Goal: Entertainment & Leisure: Browse casually

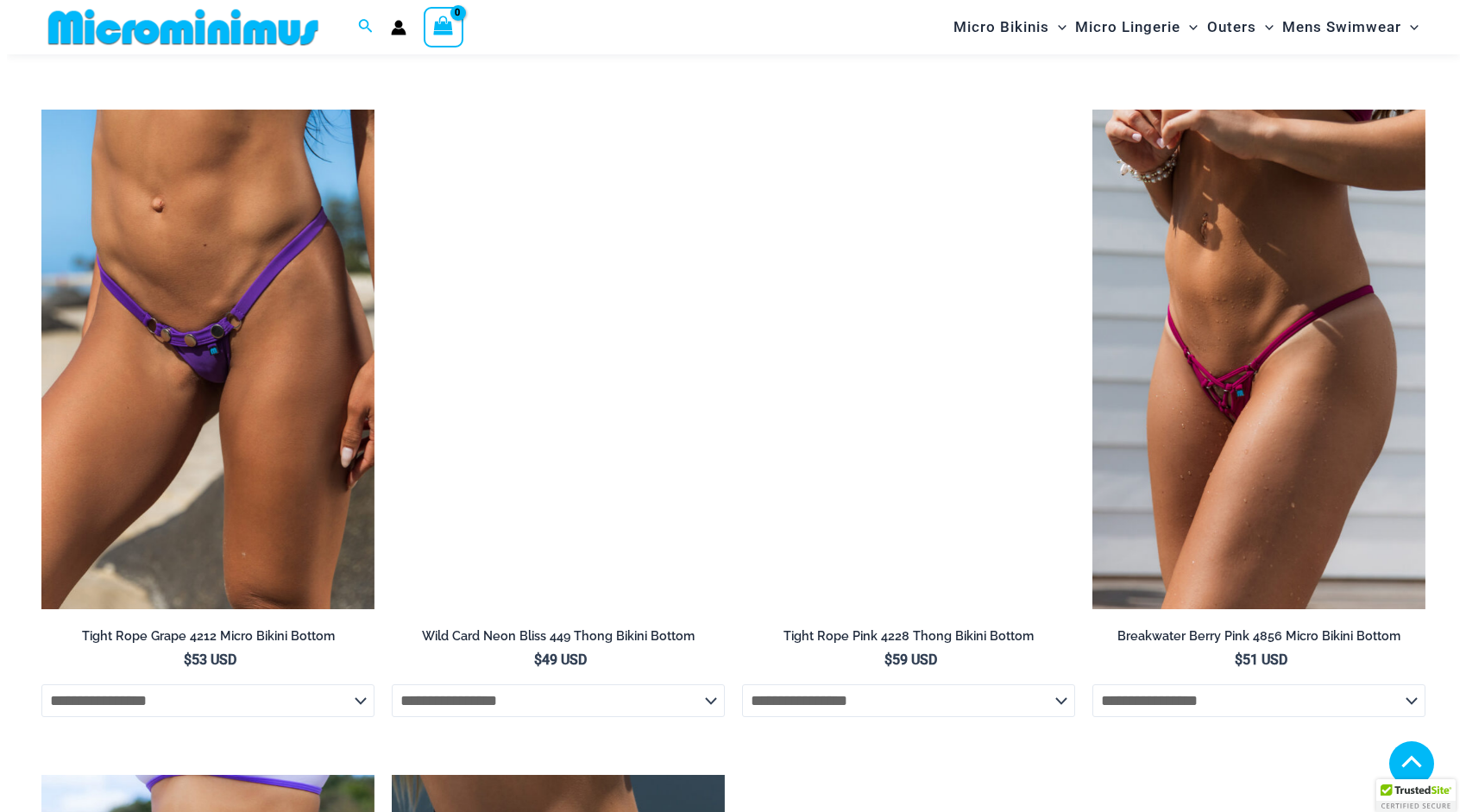
scroll to position [5289, 0]
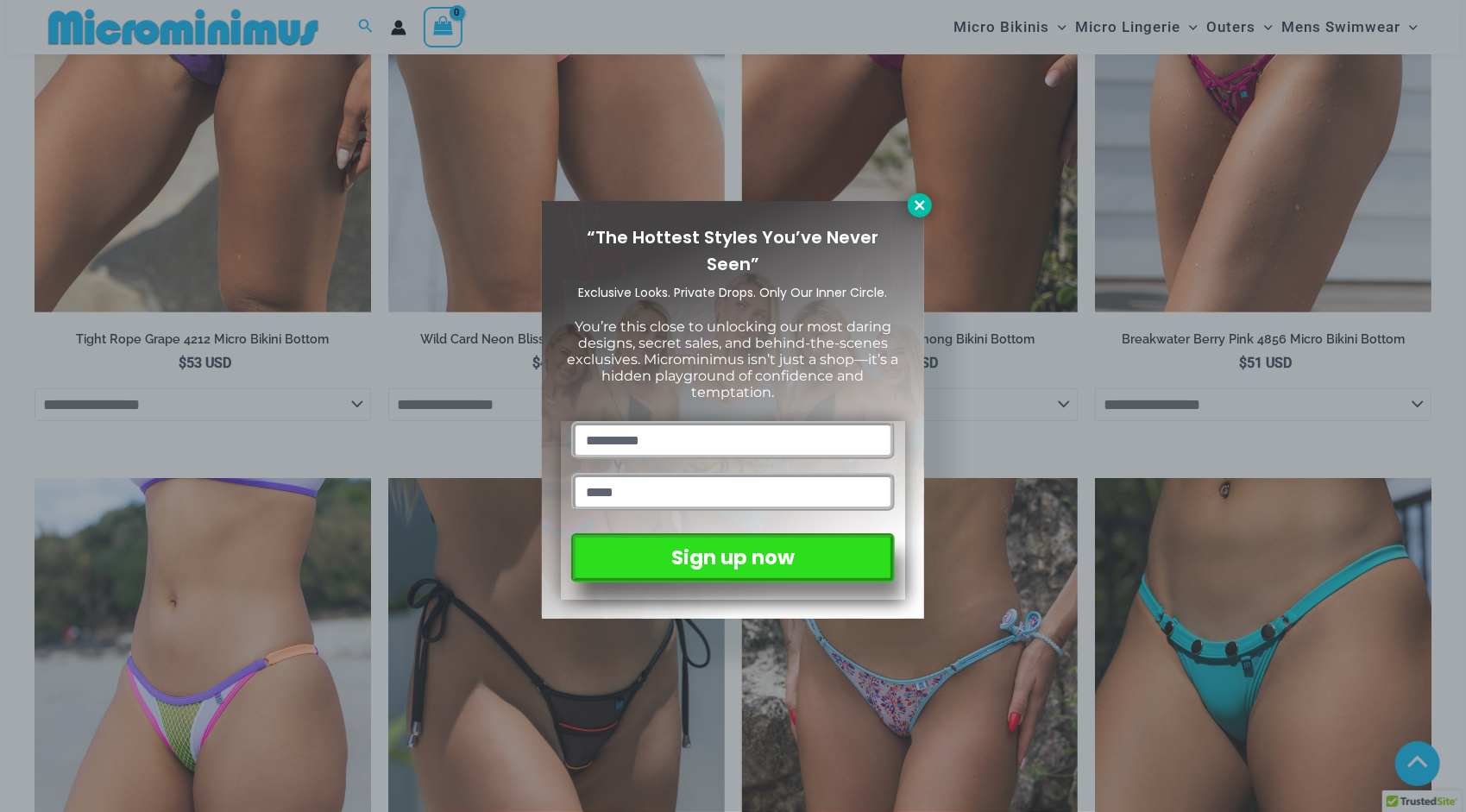
click at [919, 204] on icon at bounding box center [919, 204] width 9 height 9
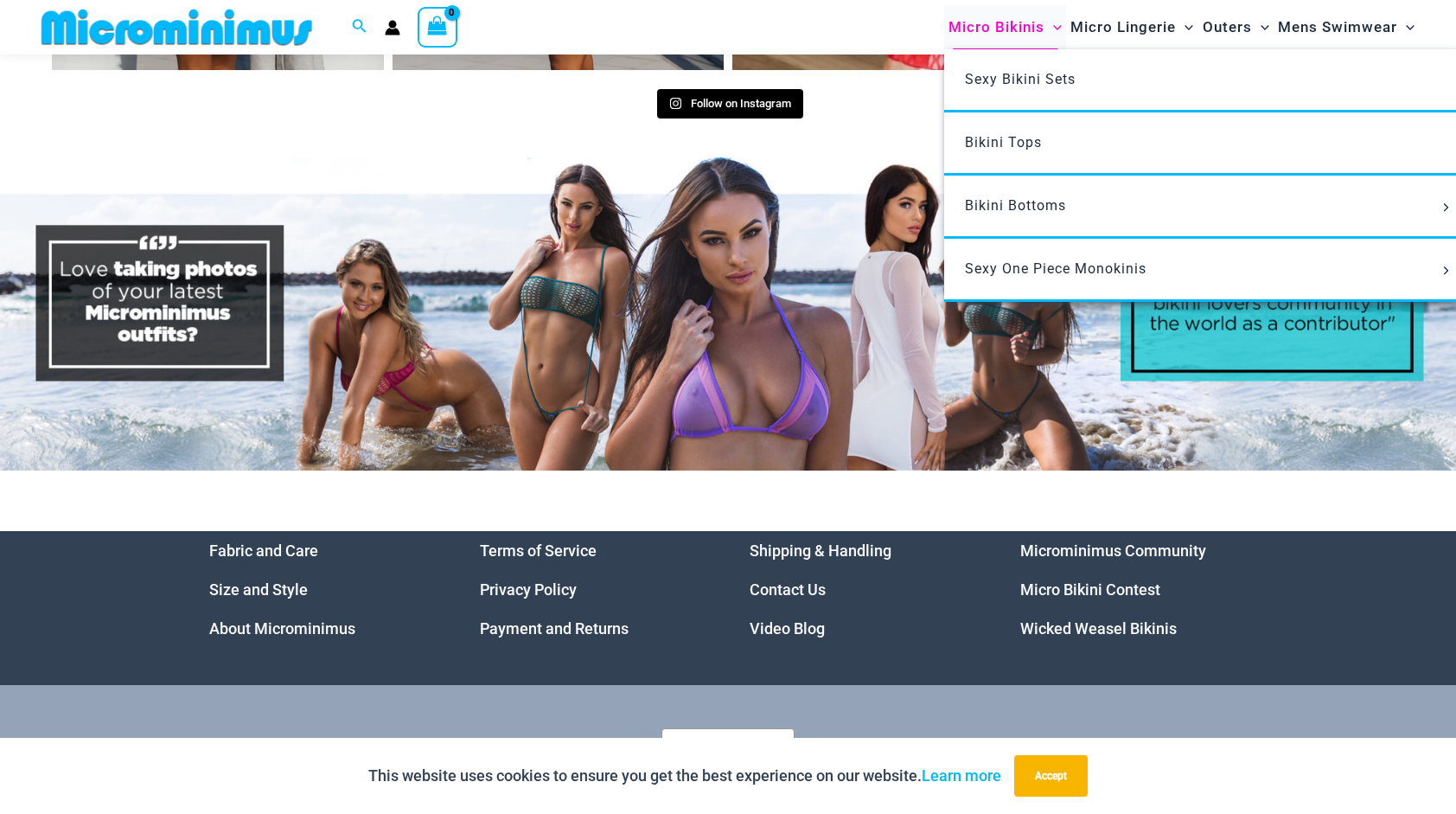
scroll to position [8537, 0]
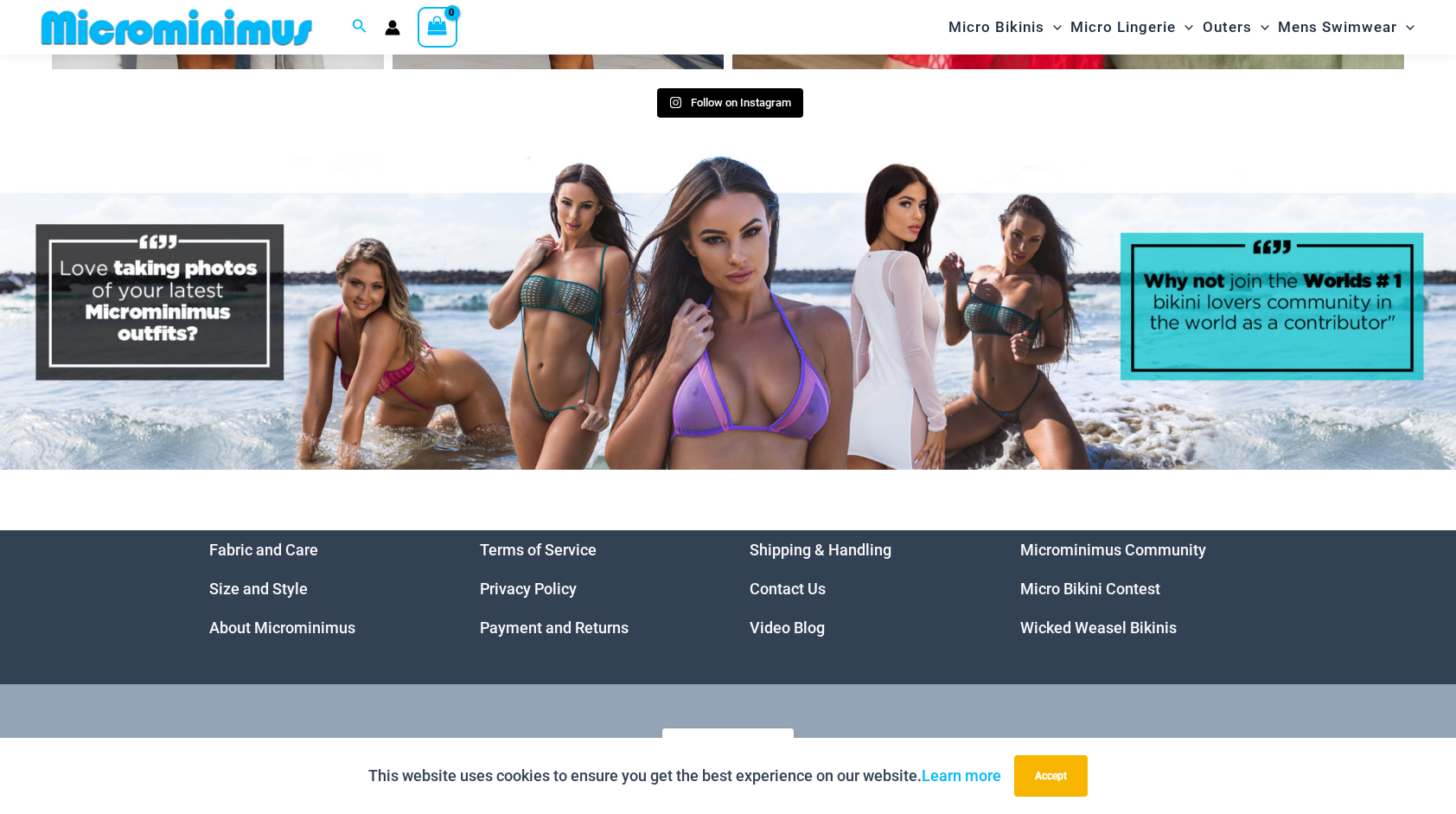
click at [791, 618] on link "Video Blog" at bounding box center [787, 628] width 75 height 19
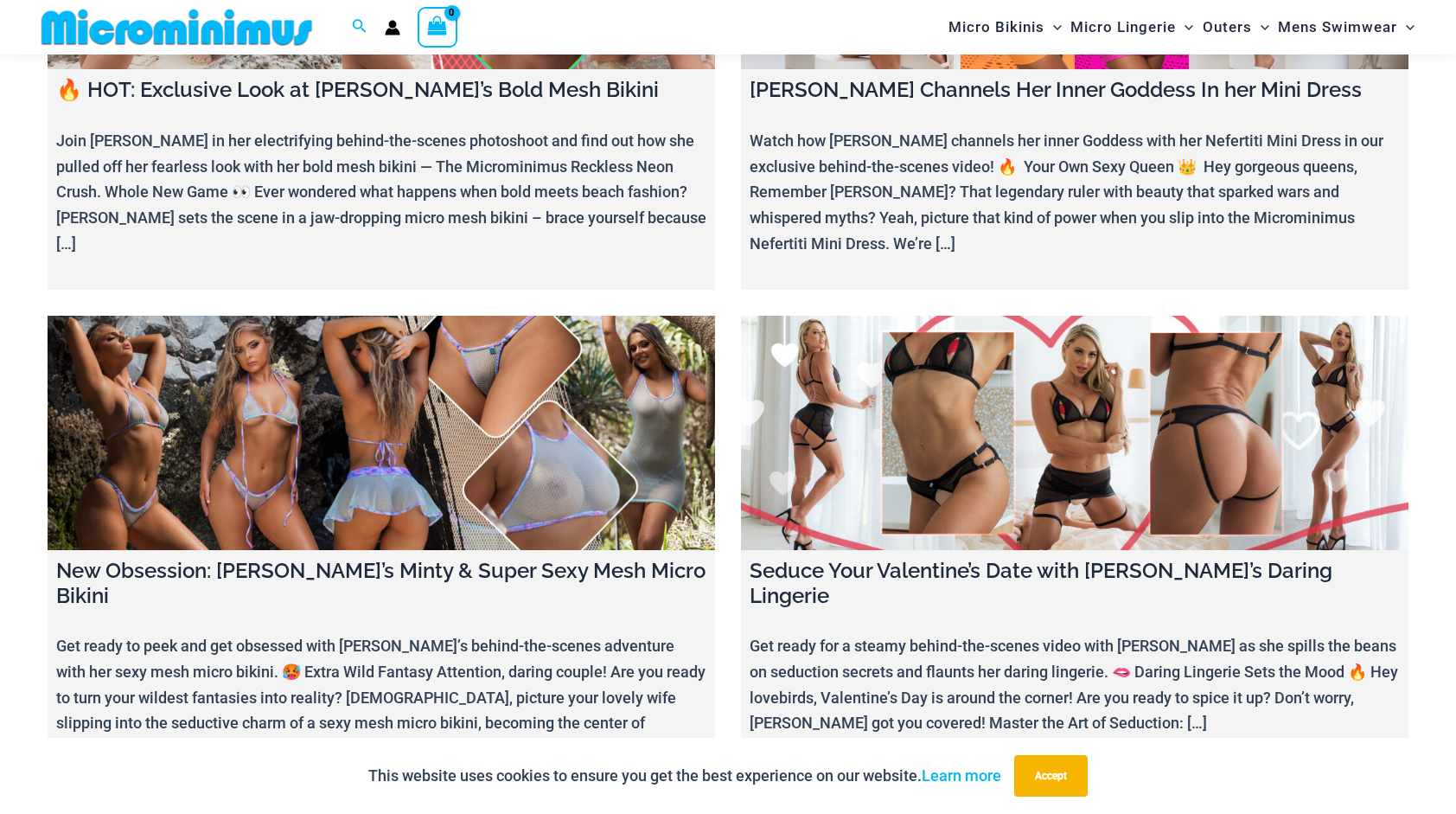
scroll to position [6502, 0]
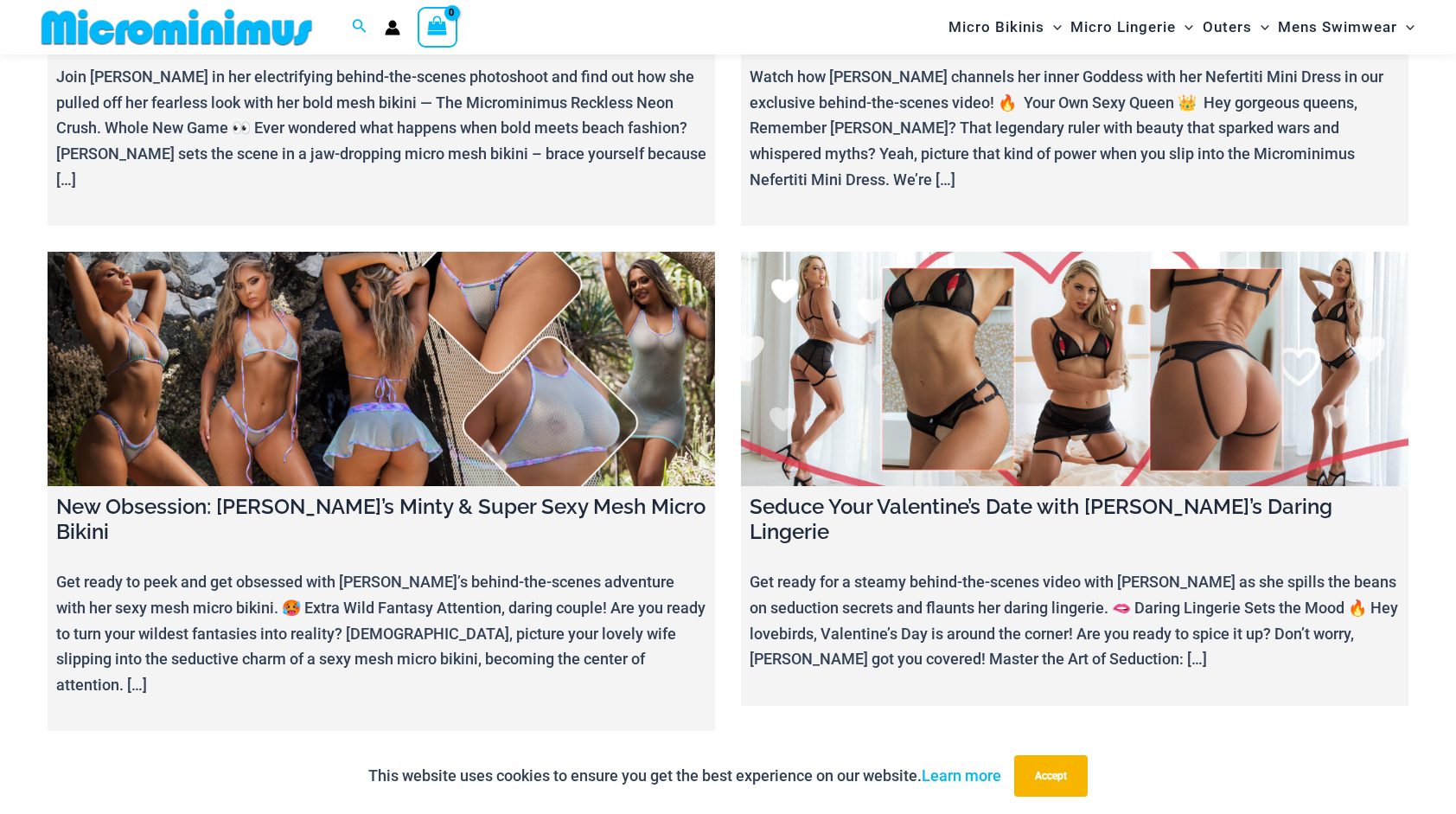
click at [529, 273] on link at bounding box center [381, 368] width 667 height 235
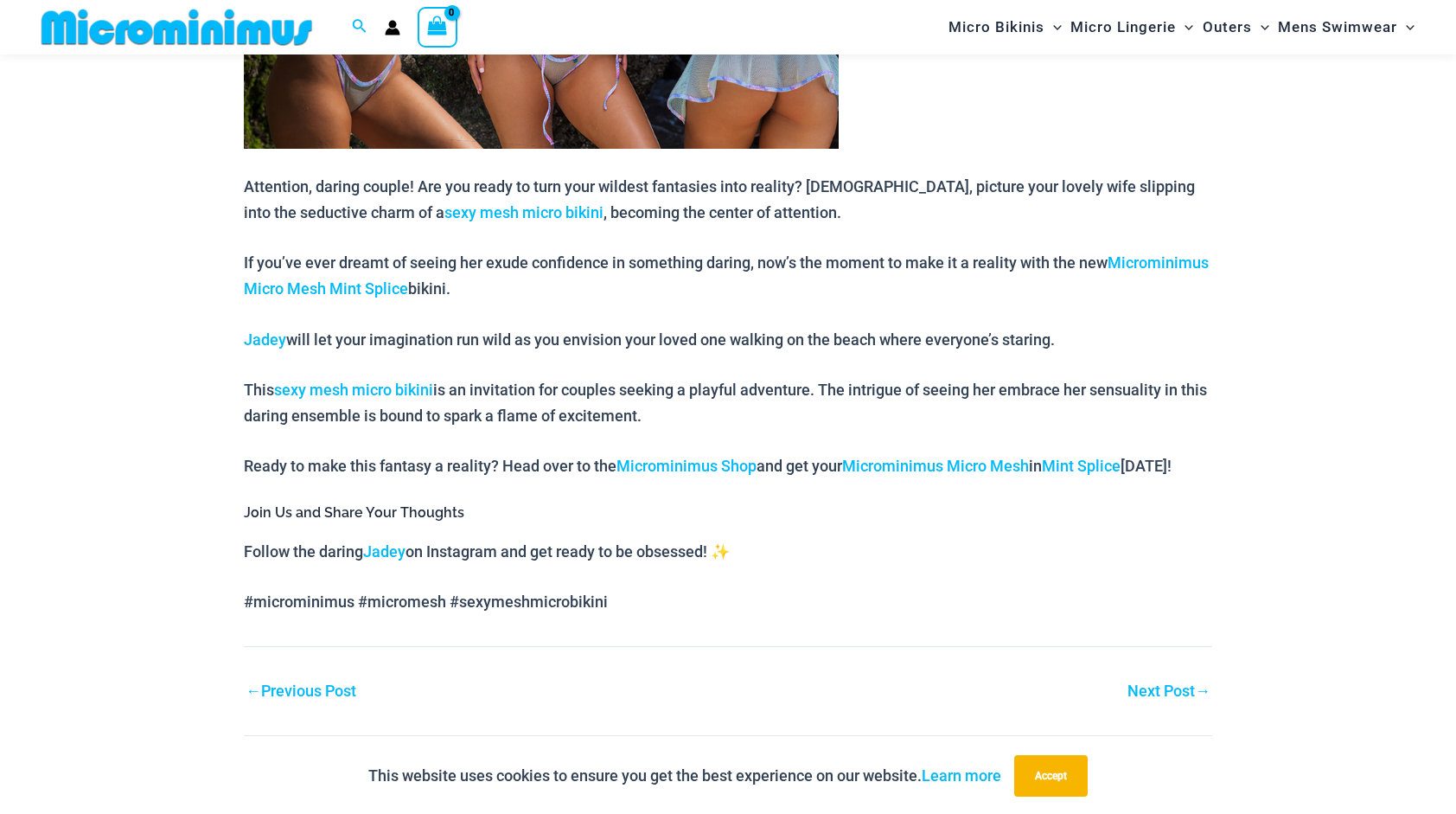
scroll to position [1103, 0]
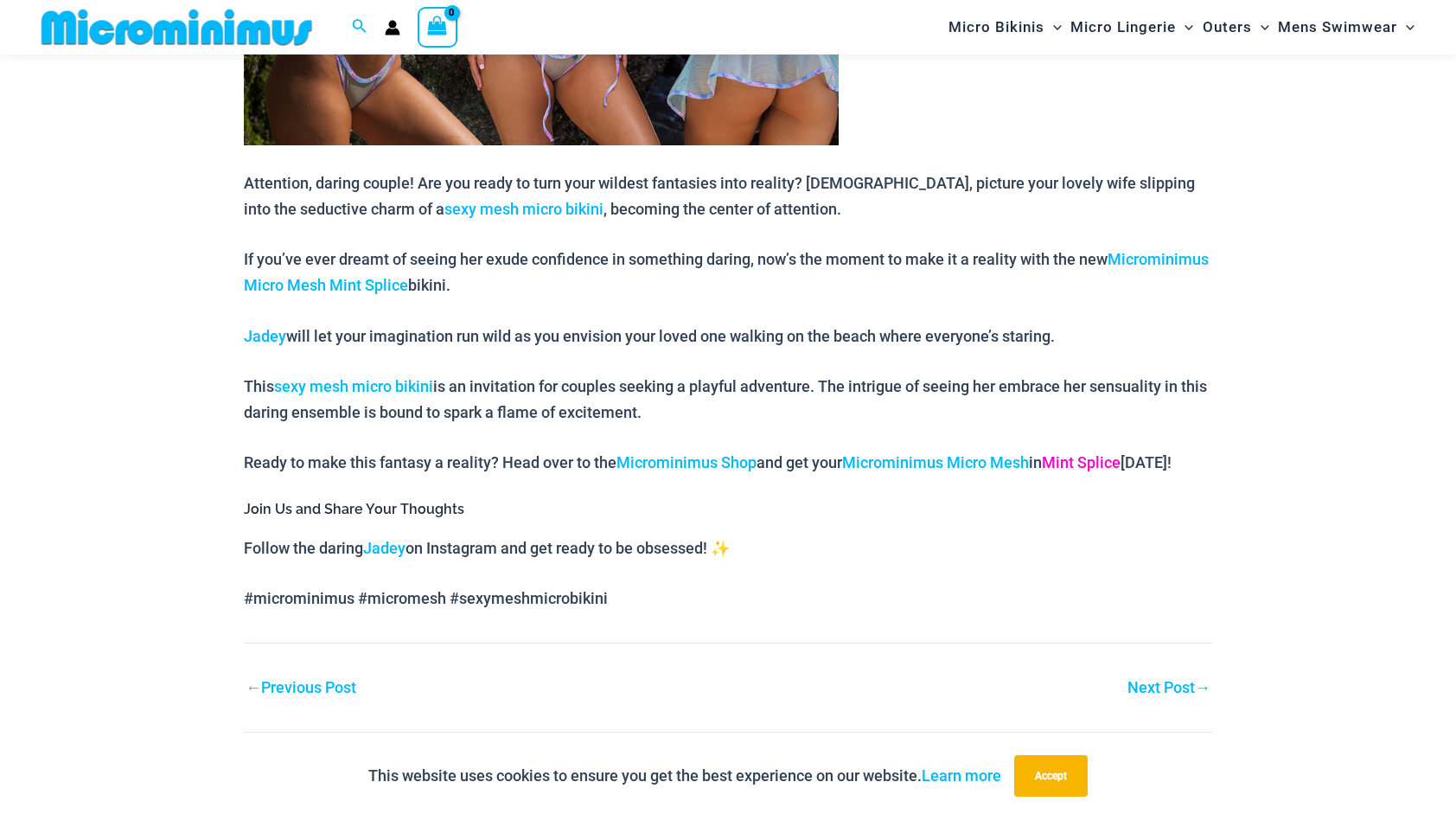
click at [1081, 460] on link "Mint Splice" at bounding box center [1081, 463] width 79 height 19
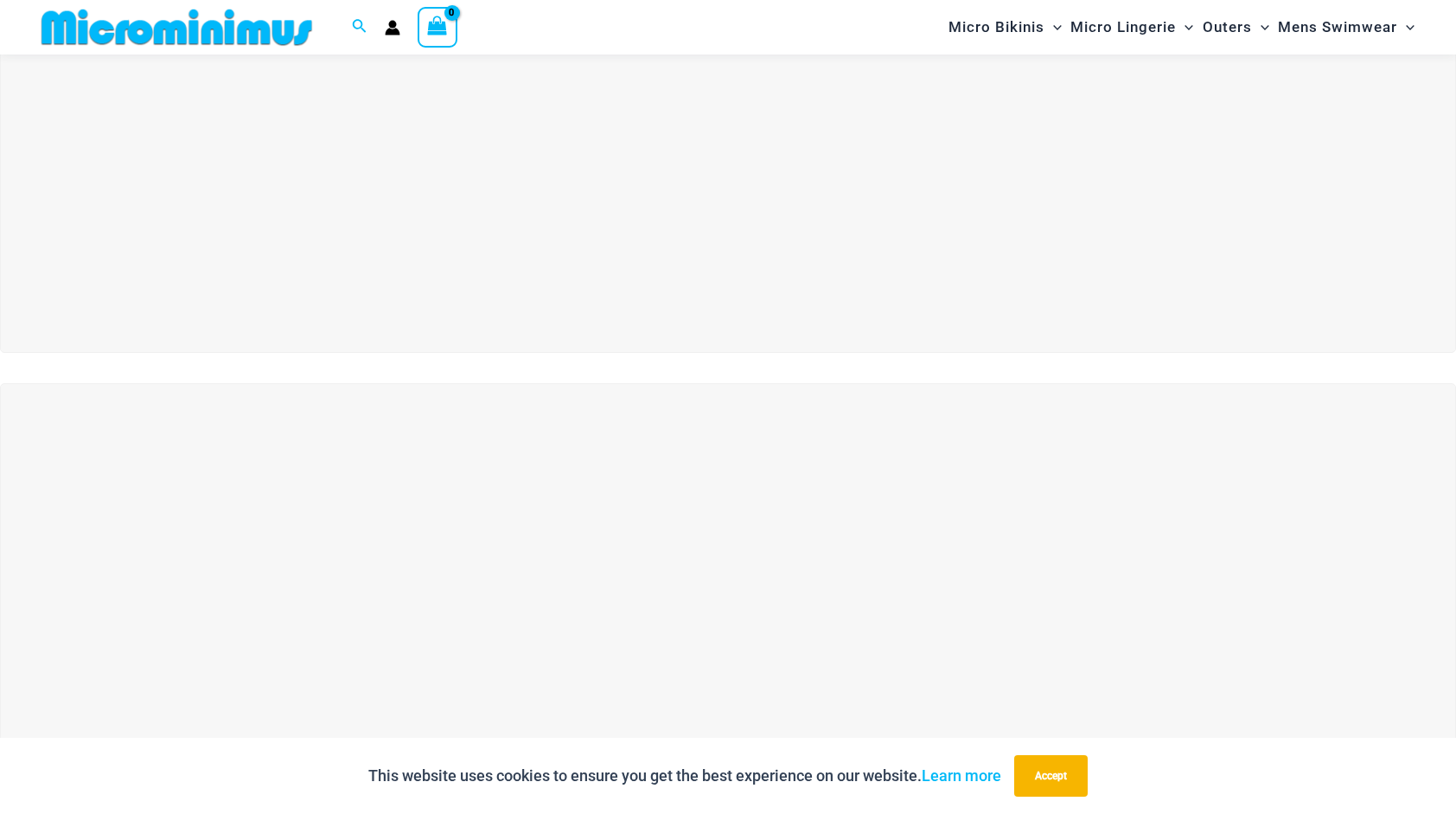
scroll to position [287, 0]
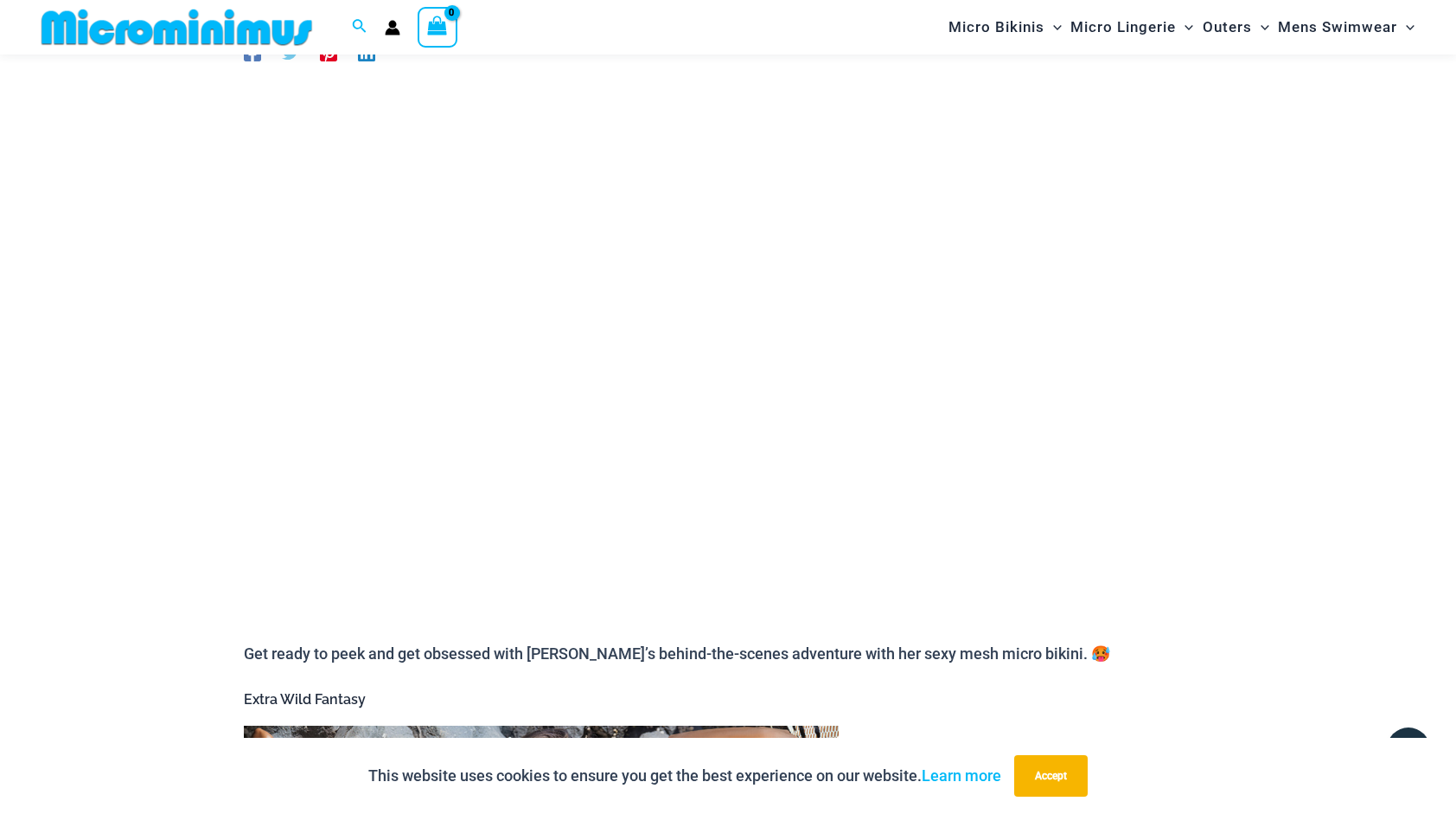
scroll to position [176, 0]
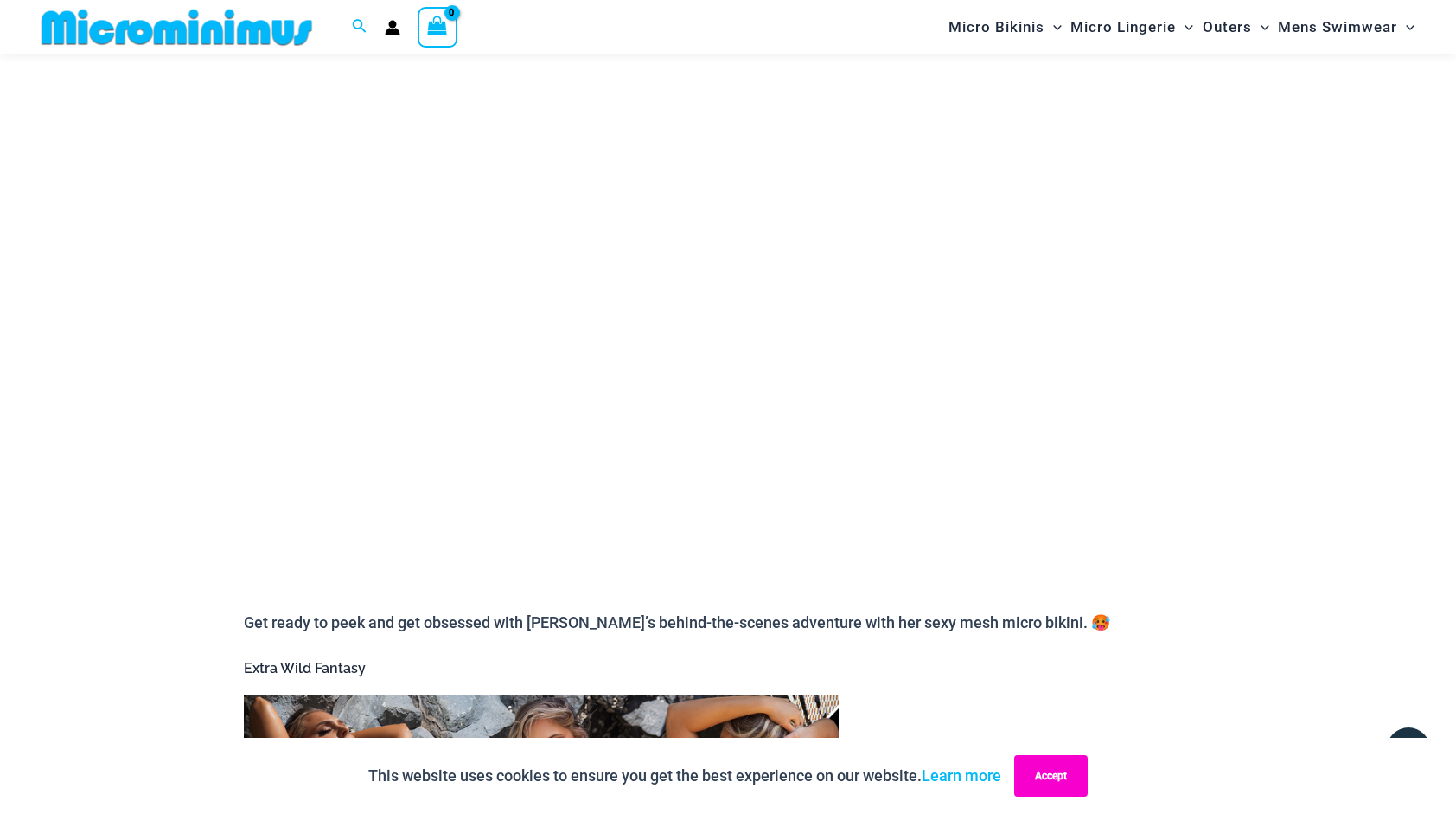
click at [1063, 771] on button "Accept" at bounding box center [1050, 775] width 73 height 42
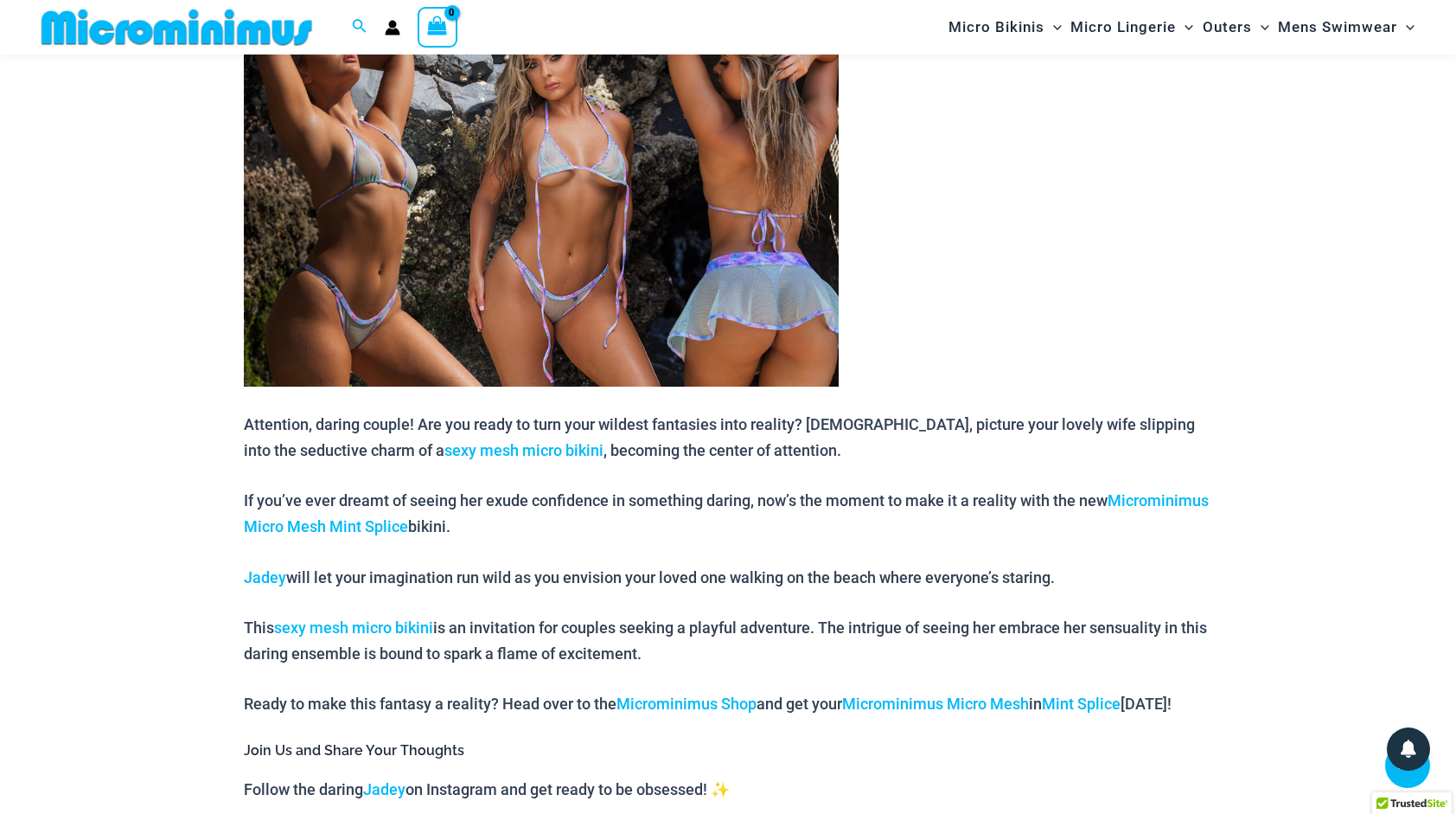
scroll to position [790, 0]
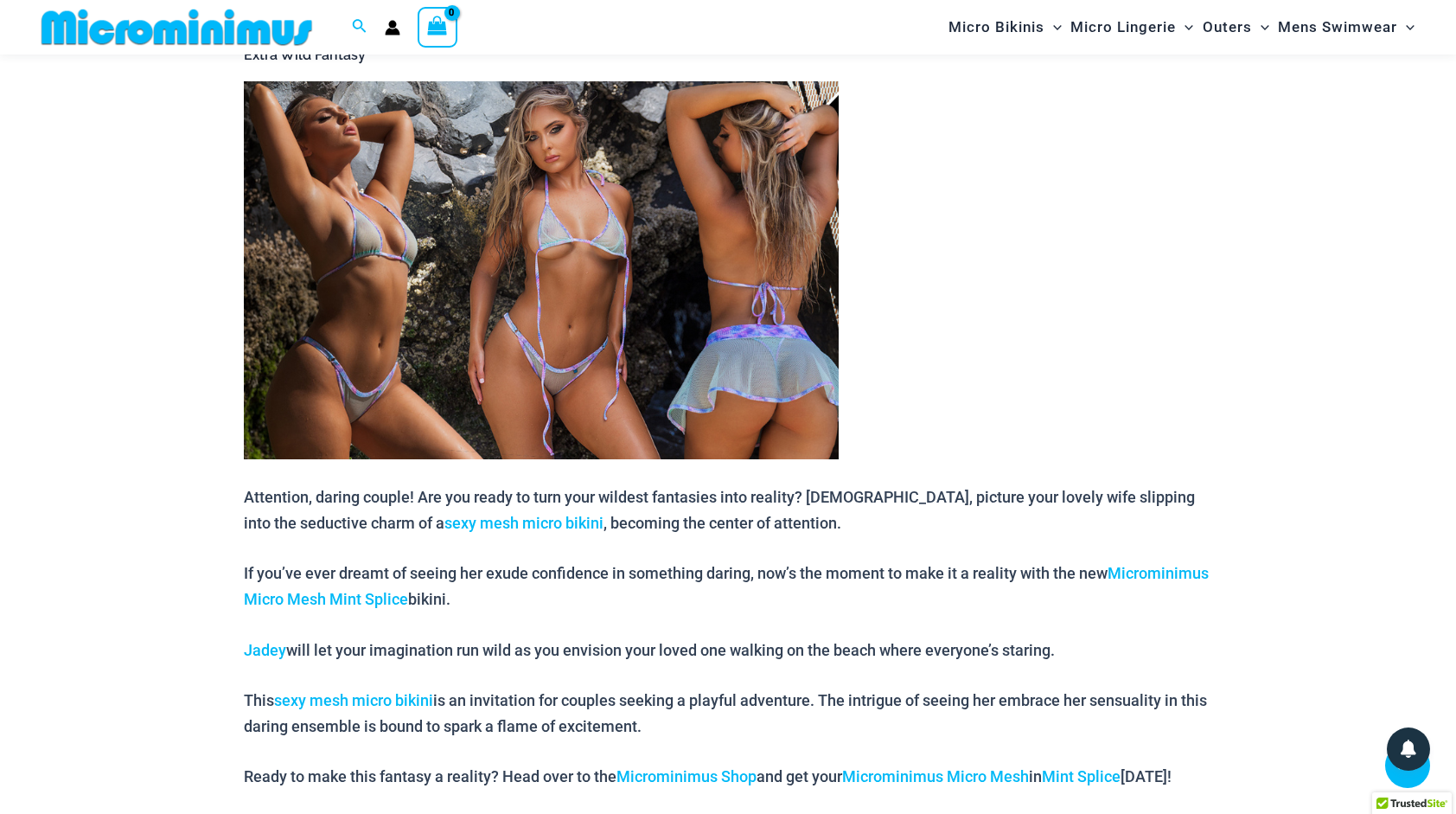
click at [1240, 418] on div "New Obsession: Jadey’s Minty & Super Sexy Mesh Micro Bikini By Roselle / Januar…" at bounding box center [728, 435] width 1037 height 2288
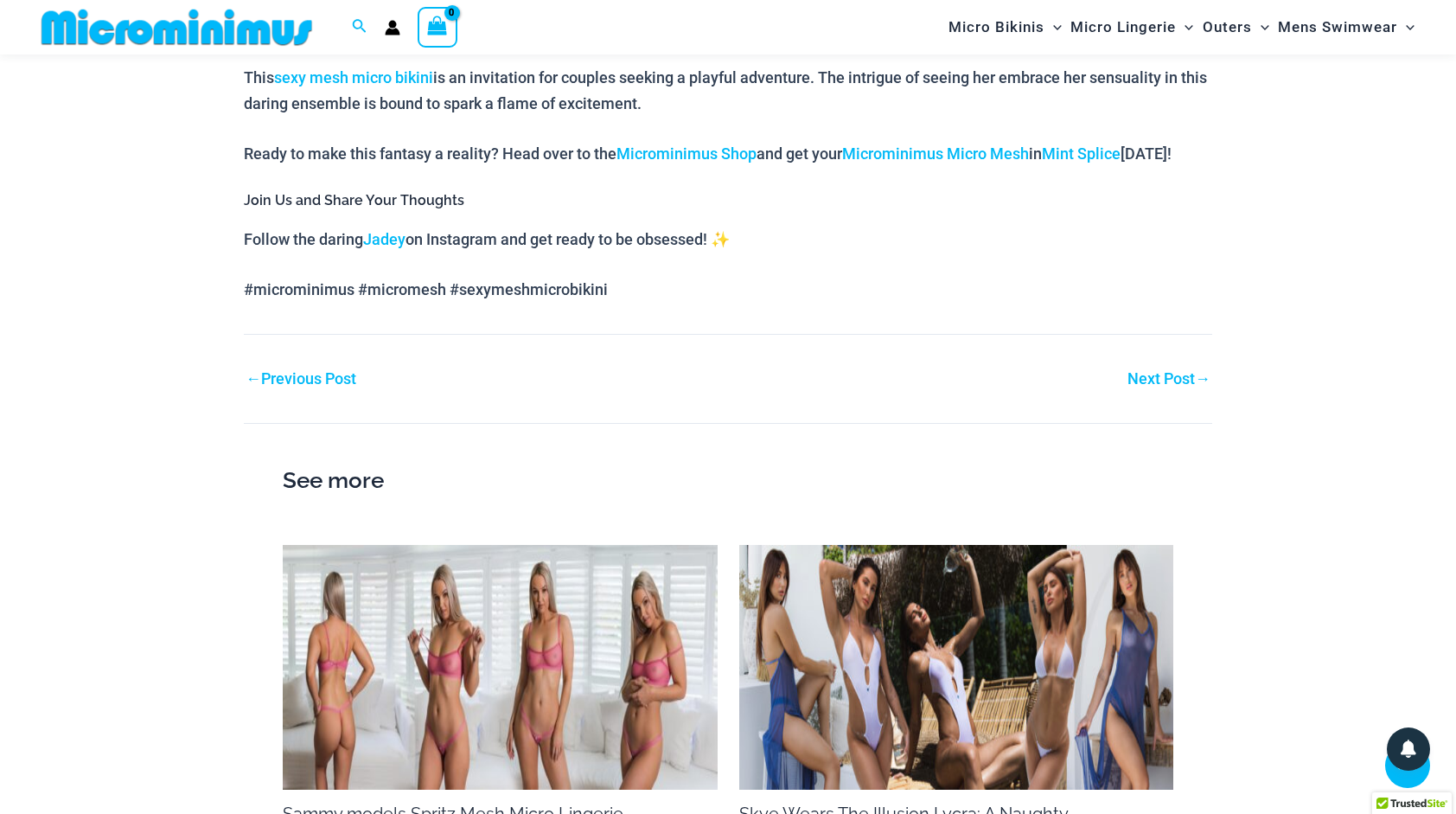
scroll to position [1413, 0]
click at [667, 613] on img at bounding box center [500, 667] width 435 height 245
